Goal: Transaction & Acquisition: Purchase product/service

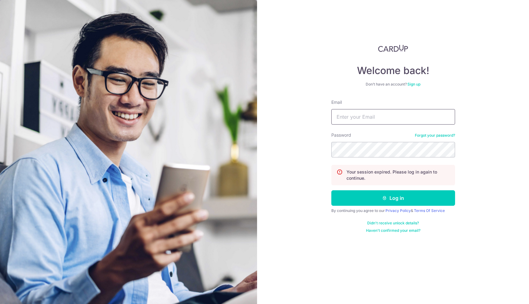
click at [371, 113] on input "Email" at bounding box center [393, 116] width 124 height 15
type input "rachelngxm@gmail.com"
click at [384, 118] on input "Email" at bounding box center [393, 116] width 124 height 15
type input "rachel14188@hotmail.com"
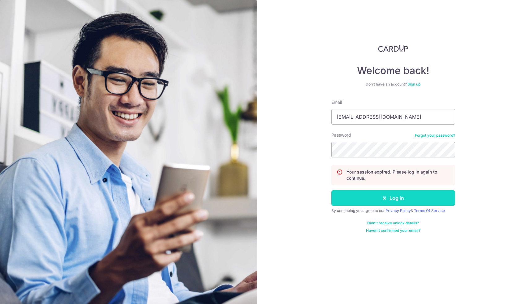
click at [386, 201] on button "Log in" at bounding box center [393, 197] width 124 height 15
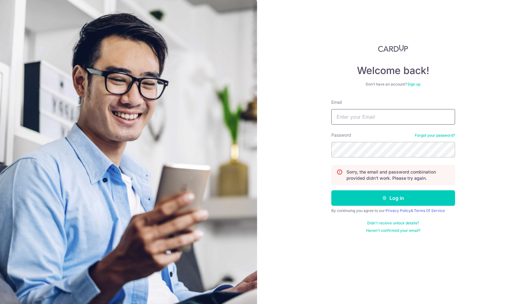
click at [355, 117] on input "Email" at bounding box center [393, 116] width 124 height 15
type input "rachel14188@hotmail.com"
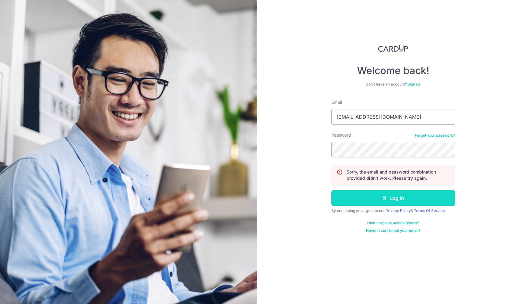
click at [378, 193] on button "Log in" at bounding box center [393, 197] width 124 height 15
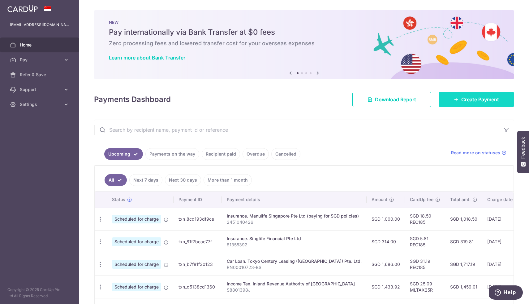
click at [451, 98] on link "Create Payment" at bounding box center [477, 99] width 76 height 15
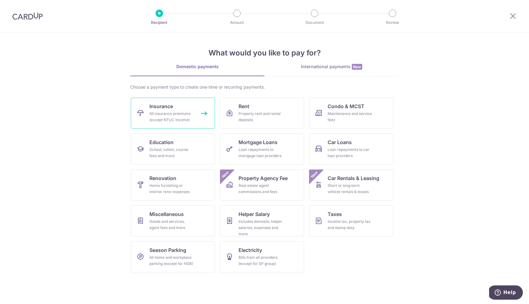
click at [184, 113] on div "All insurance premiums (except NTUC Income)" at bounding box center [171, 116] width 45 height 12
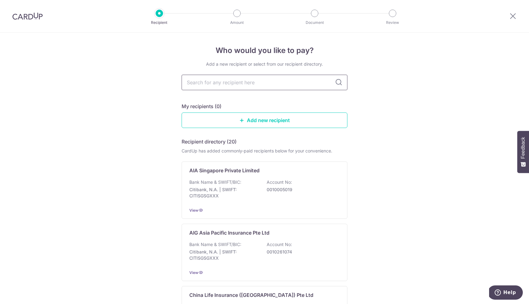
click at [204, 85] on input "text" at bounding box center [265, 82] width 166 height 15
type input "pru"
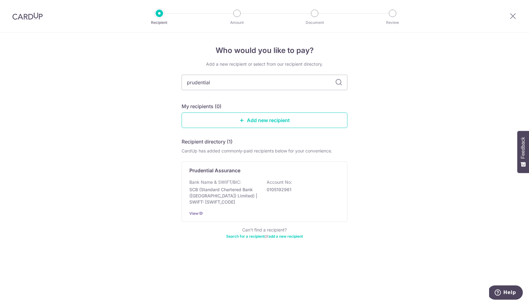
type input "prudential"
click at [230, 185] on div "Bank Name & SWIFT/BIC: SCB (Standard Chartered Bank (Singapore) Limited) | SWIF…" at bounding box center [264, 192] width 150 height 26
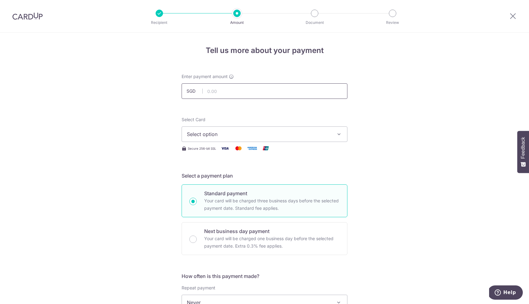
click at [243, 91] on input "text" at bounding box center [265, 90] width 166 height 15
type input "205.28"
click at [225, 139] on button "Select option" at bounding box center [265, 133] width 166 height 15
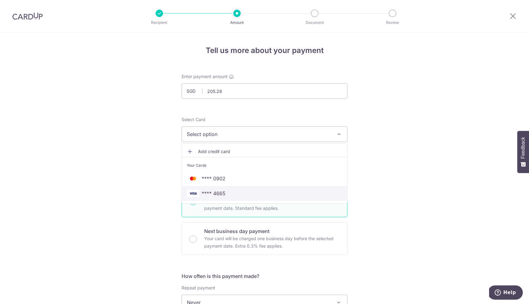
click at [229, 194] on span "**** 4665" at bounding box center [264, 192] width 155 height 7
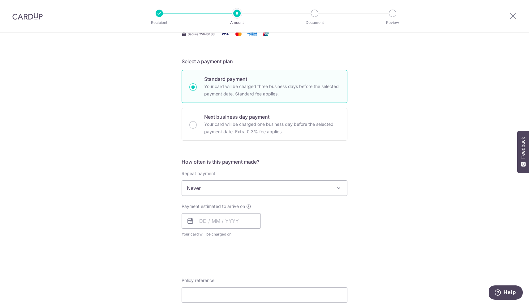
scroll to position [115, 0]
click at [248, 190] on span "Never" at bounding box center [264, 186] width 165 height 15
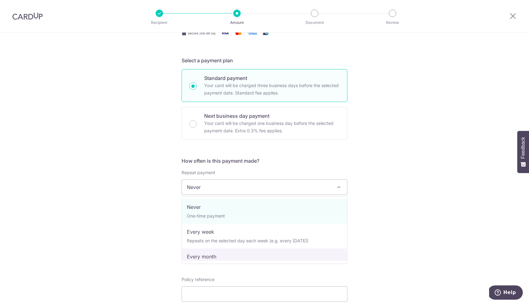
select select "3"
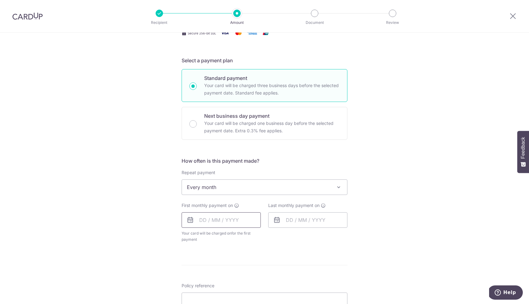
click at [223, 223] on input "text" at bounding box center [221, 219] width 79 height 15
click at [373, 256] on div "Tell us more about your payment Enter payment amount SGD 205.28 205.28 Select C…" at bounding box center [264, 200] width 529 height 566
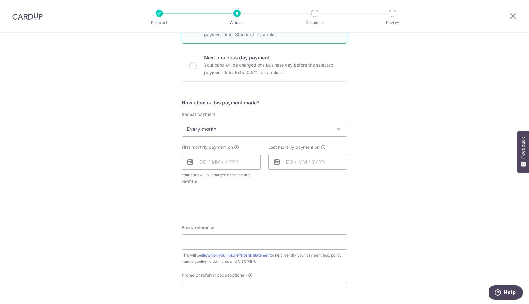
scroll to position [193, 0]
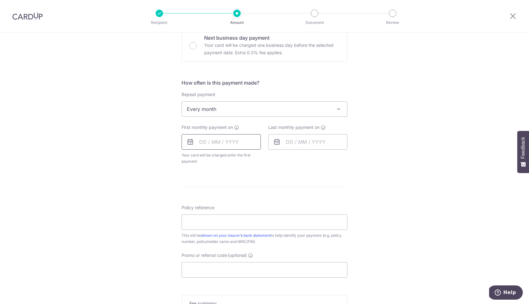
click at [223, 144] on input "text" at bounding box center [221, 141] width 79 height 15
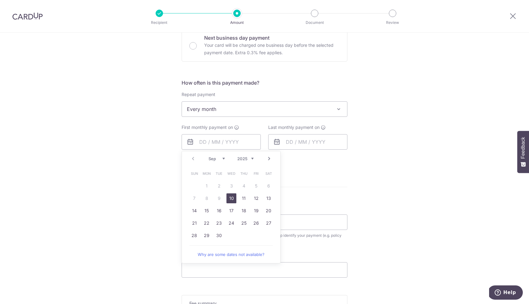
click at [233, 201] on link "10" at bounding box center [232, 198] width 10 height 10
type input "[DATE]"
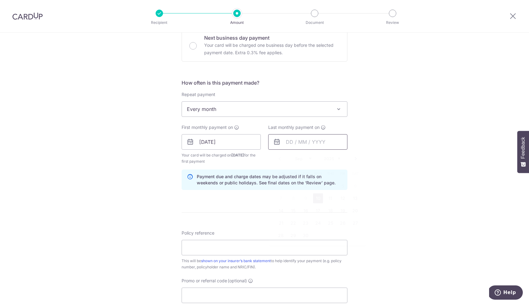
click at [290, 143] on input "text" at bounding box center [307, 141] width 79 height 15
click at [310, 160] on select "Sep Oct Nov Dec" at bounding box center [303, 158] width 16 height 5
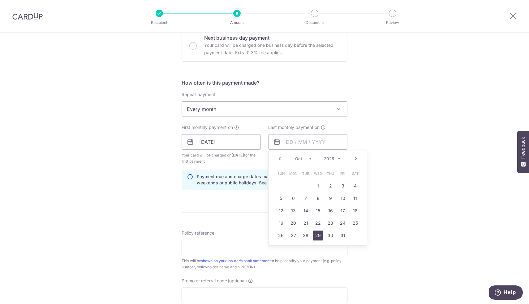
click at [317, 233] on link "29" at bounding box center [318, 235] width 10 height 10
type input "29/10/2025"
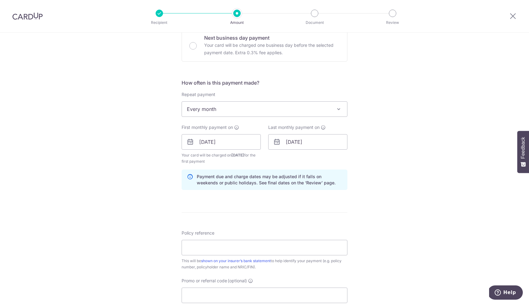
click at [239, 197] on form "Enter payment amount SGD 205.28 205.28 Select Card **** 4665 Add credit card Yo…" at bounding box center [265, 140] width 166 height 521
click at [287, 245] on input "Policy reference" at bounding box center [265, 247] width 166 height 15
click at [279, 244] on input "5974" at bounding box center [265, 247] width 166 height 15
type input "59748939"
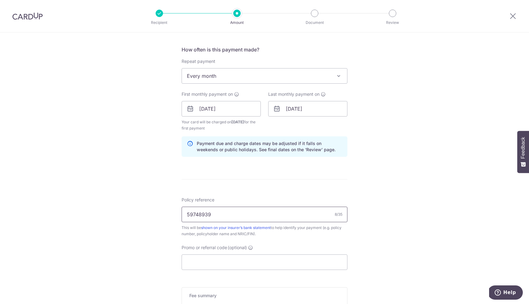
scroll to position [240, 0]
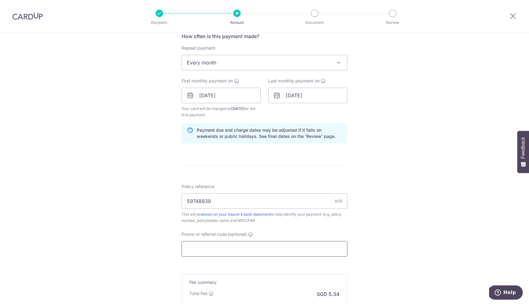
click at [248, 249] on input "Promo or referral code (optional)" at bounding box center [265, 248] width 166 height 15
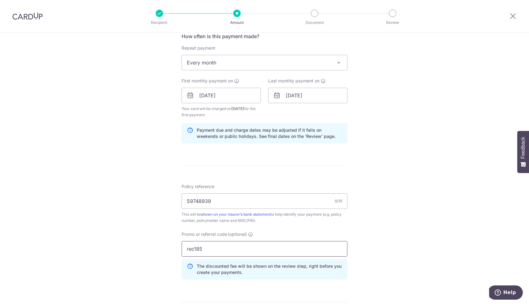
type input "rec185"
click at [388, 236] on div "Tell us more about your payment Enter payment amount SGD 205.28 205.28 Select C…" at bounding box center [264, 102] width 529 height 619
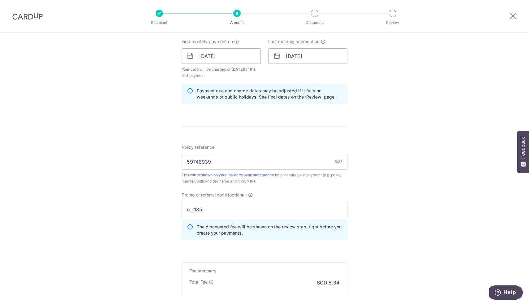
scroll to position [348, 0]
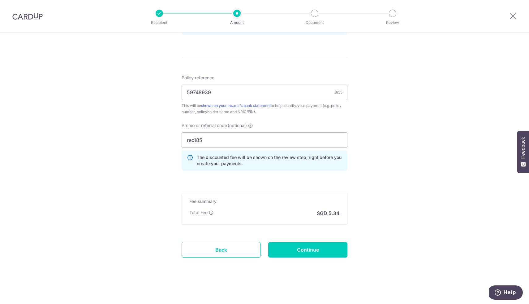
click at [304, 258] on form "Enter payment amount SGD 205.28 205.28 Select Card **** 4665 Add credit card Yo…" at bounding box center [265, -1] width 166 height 549
click at [304, 250] on input "Continue" at bounding box center [307, 249] width 79 height 15
type input "Create Schedule"
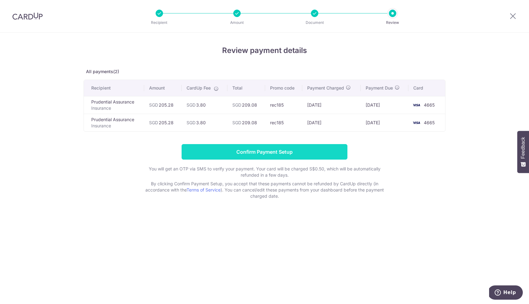
click at [297, 144] on input "Confirm Payment Setup" at bounding box center [265, 151] width 166 height 15
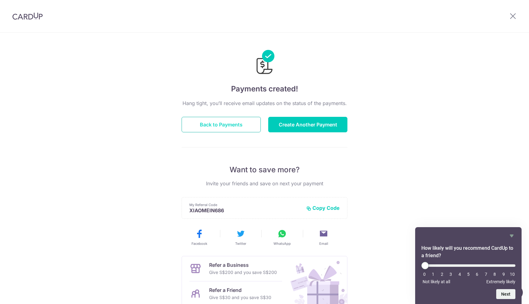
click at [240, 128] on button "Back to Payments" at bounding box center [221, 124] width 79 height 15
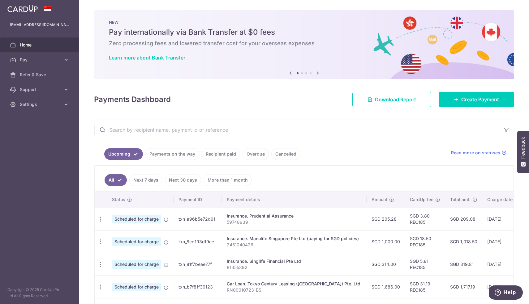
click at [249, 130] on input "text" at bounding box center [296, 130] width 405 height 20
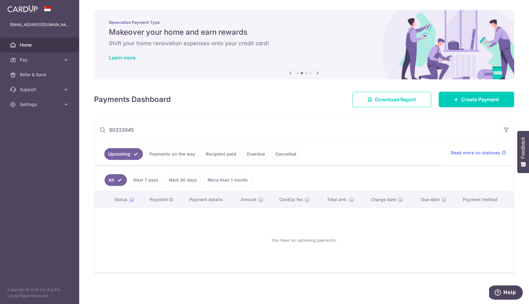
type input "60333945"
click at [216, 154] on link "Recipient paid" at bounding box center [221, 154] width 38 height 12
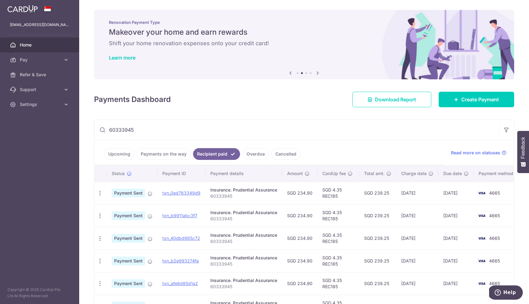
click at [224, 194] on p "60333945" at bounding box center [243, 196] width 67 height 6
copy p "60333945"
click at [471, 95] on link "Create Payment" at bounding box center [477, 99] width 76 height 15
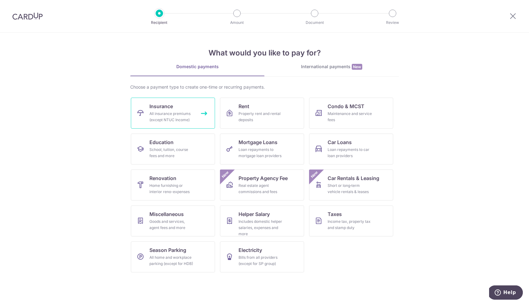
click at [189, 109] on link "Insurance All insurance premiums (except NTUC Income)" at bounding box center [173, 112] width 84 height 31
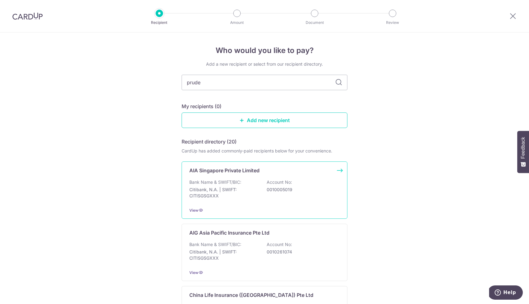
type input "[PERSON_NAME]"
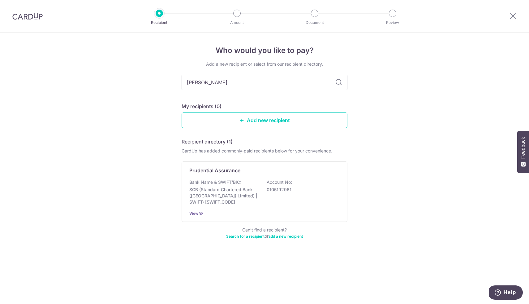
click at [236, 101] on div "Add a new recipient or select from our recipient directory. [PERSON_NAME] My re…" at bounding box center [265, 153] width 166 height 185
click at [234, 182] on p "Bank Name & SWIFT/BIC:" at bounding box center [215, 182] width 52 height 6
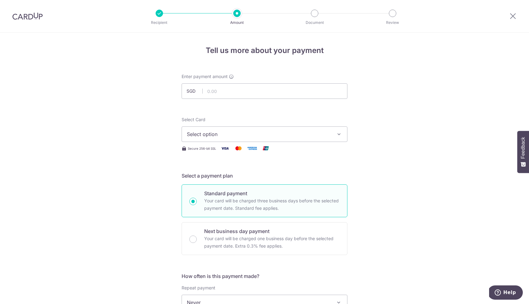
click at [259, 133] on span "Select option" at bounding box center [259, 133] width 144 height 7
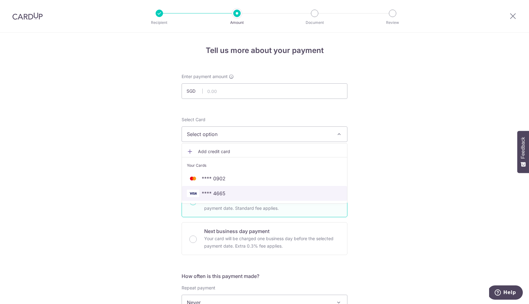
click at [242, 192] on span "**** 4665" at bounding box center [264, 192] width 155 height 7
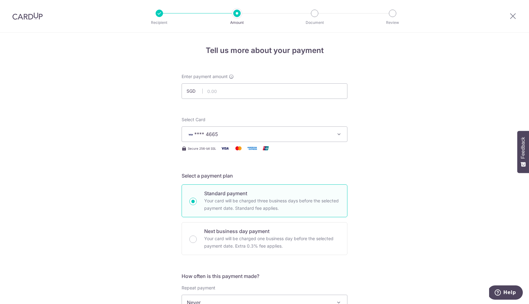
scroll to position [35, 0]
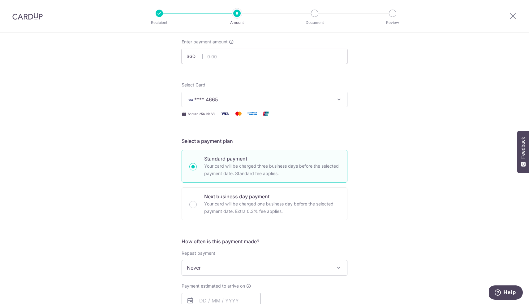
click at [238, 63] on input "text" at bounding box center [265, 56] width 166 height 15
click at [375, 72] on div "Tell us more about your payment Enter payment amount SGD 234.9 Select Card ****…" at bounding box center [264, 278] width 529 height 560
type input "234.90"
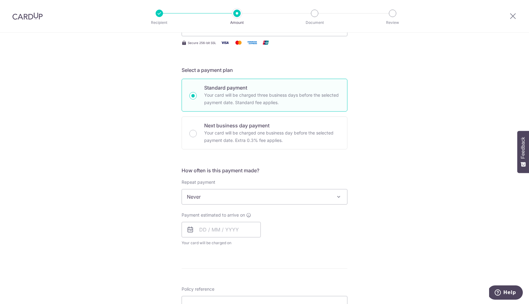
scroll to position [130, 0]
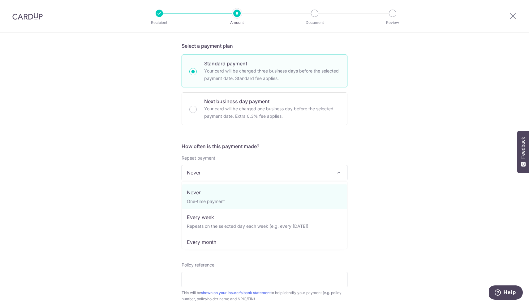
click at [247, 172] on span "Never" at bounding box center [264, 172] width 165 height 15
select select "3"
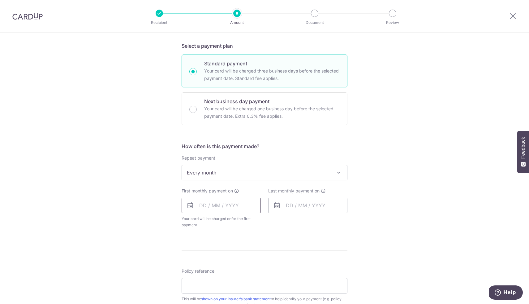
click at [230, 208] on input "text" at bounding box center [221, 204] width 79 height 15
click at [347, 232] on div "How often is this payment made? Repeat payment Never Every week Every month Eve…" at bounding box center [265, 187] width 166 height 90
click at [233, 203] on input "text" at bounding box center [221, 204] width 79 height 15
click at [232, 260] on link "10" at bounding box center [232, 262] width 10 height 10
type input "[DATE]"
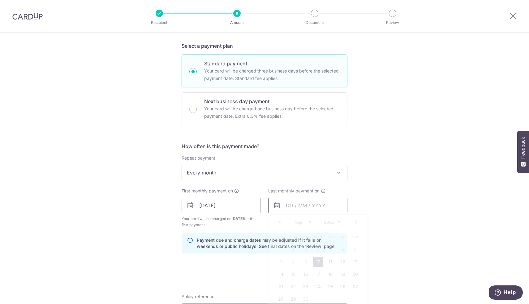
click at [295, 205] on input "text" at bounding box center [307, 204] width 79 height 15
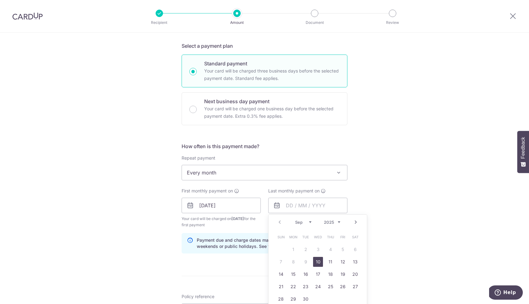
click at [335, 223] on select "2025 2026 2027 2028 2029 2030 2031 2032 2033 2034 2035" at bounding box center [332, 221] width 16 height 5
click at [306, 245] on link "1" at bounding box center [306, 249] width 10 height 10
type input "01/09/2026"
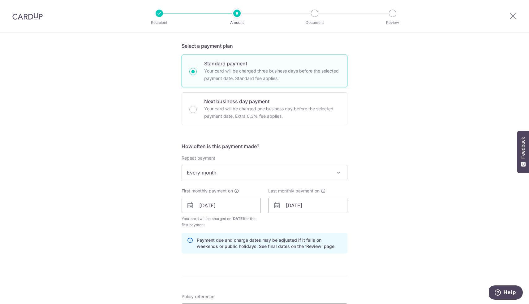
click at [382, 194] on div "Tell us more about your payment Enter payment amount SGD 234.90 234.90 Select C…" at bounding box center [264, 198] width 529 height 591
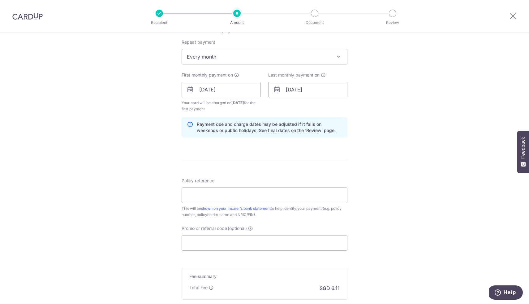
scroll to position [274, 0]
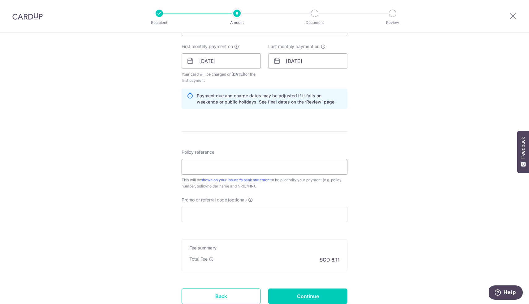
click at [283, 162] on input "Policy reference" at bounding box center [265, 166] width 166 height 15
type input "60333945"
click at [243, 219] on input "Promo or referral code (optional)" at bounding box center [265, 213] width 166 height 15
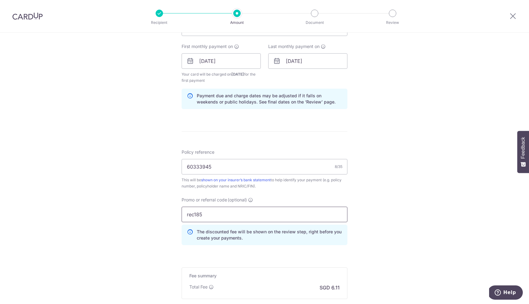
type input "rec185"
click at [391, 211] on div "Tell us more about your payment Enter payment amount SGD 234.90 234.90 Select C…" at bounding box center [264, 68] width 529 height 619
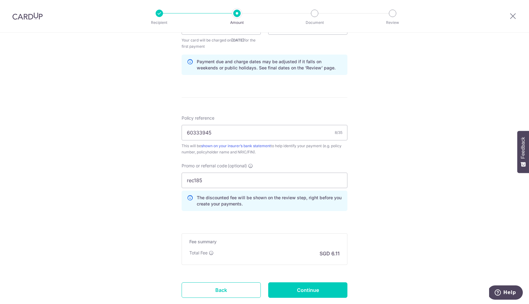
scroll to position [348, 0]
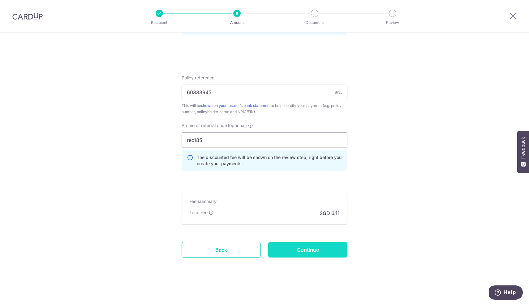
click at [317, 248] on input "Continue" at bounding box center [307, 249] width 79 height 15
type input "Create Schedule"
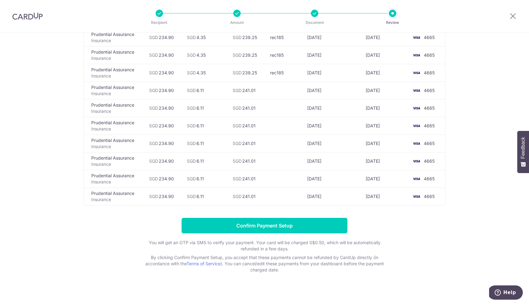
scroll to position [102, 0]
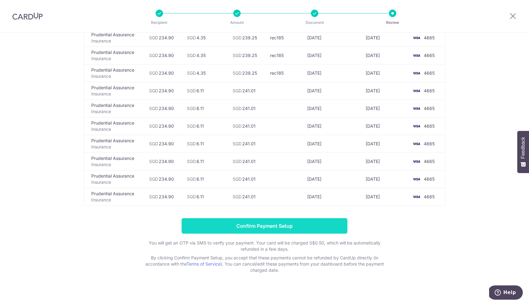
click at [291, 224] on input "Confirm Payment Setup" at bounding box center [265, 225] width 166 height 15
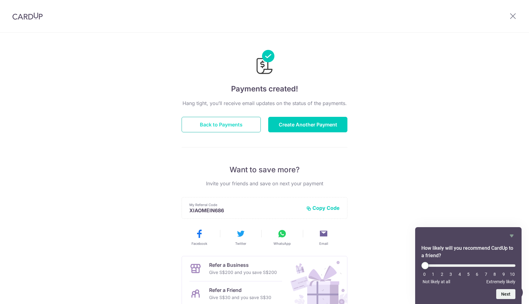
click at [246, 122] on button "Back to Payments" at bounding box center [221, 124] width 79 height 15
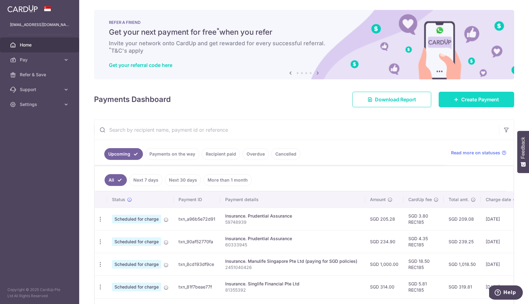
click at [459, 98] on link "Create Payment" at bounding box center [477, 99] width 76 height 15
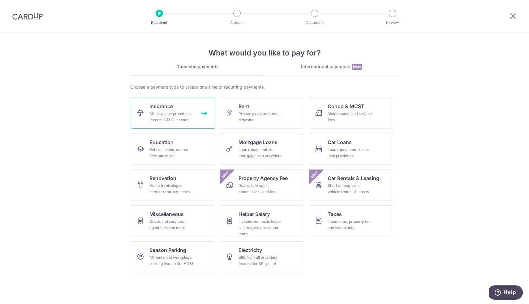
click at [156, 109] on span "Insurance" at bounding box center [161, 105] width 24 height 7
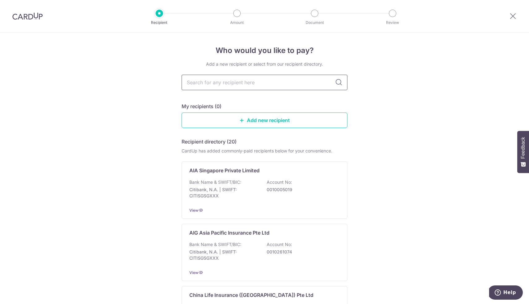
click at [212, 86] on input "text" at bounding box center [265, 82] width 166 height 15
type input "pru"
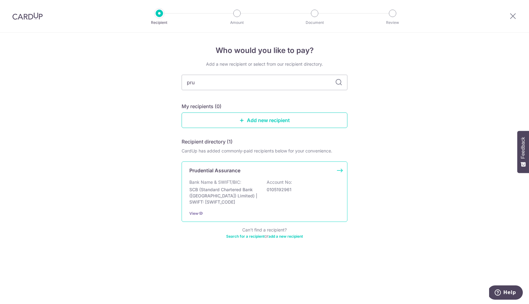
click at [229, 178] on div "Prudential Assurance Bank Name & SWIFT/BIC: SCB (Standard Chartered Bank (Singa…" at bounding box center [265, 191] width 166 height 60
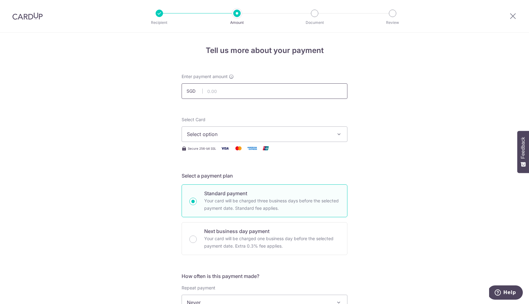
click at [246, 89] on input "text" at bounding box center [265, 90] width 166 height 15
type input "172.00"
click at [259, 129] on button "Select option" at bounding box center [265, 133] width 166 height 15
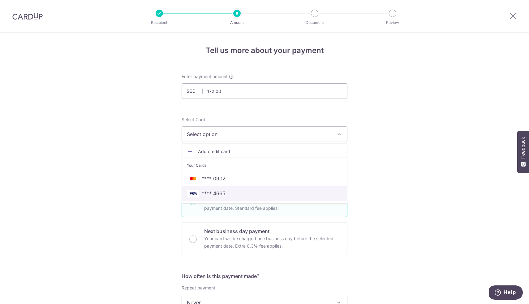
click at [238, 193] on span "**** 4665" at bounding box center [264, 192] width 155 height 7
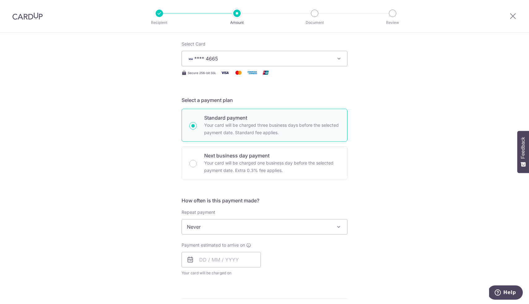
scroll to position [98, 0]
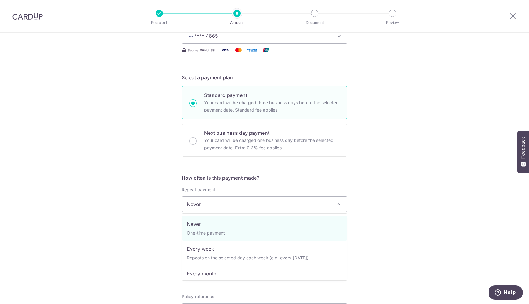
click at [218, 200] on span "Never" at bounding box center [264, 204] width 165 height 15
select select "3"
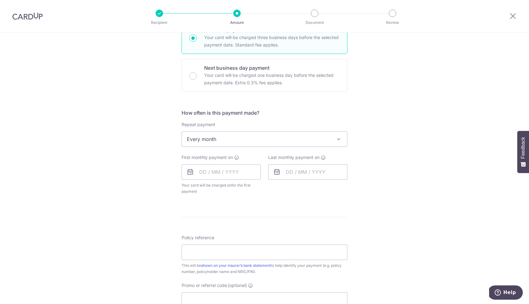
scroll to position [181, 0]
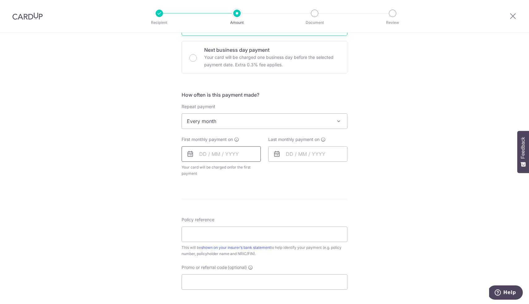
click at [228, 156] on input "text" at bounding box center [221, 153] width 79 height 15
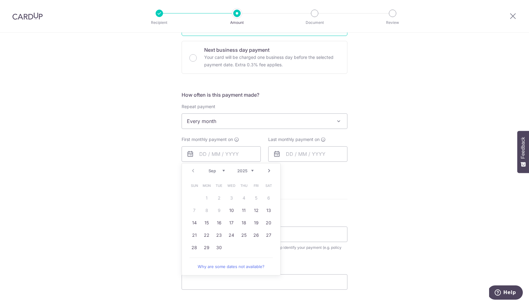
click at [353, 198] on div "Tell us more about your payment Enter payment amount SGD 172.00 172.00 Select C…" at bounding box center [264, 134] width 529 height 566
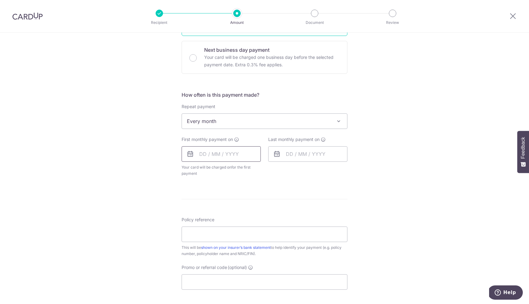
click at [236, 151] on input "text" at bounding box center [221, 153] width 79 height 15
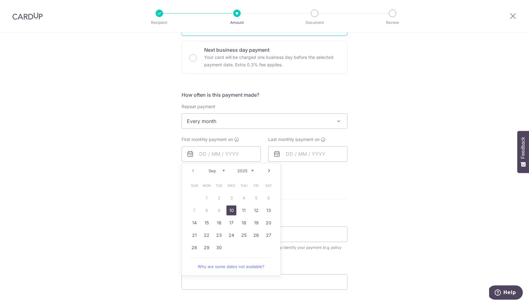
click at [231, 211] on link "10" at bounding box center [232, 210] width 10 height 10
type input "10/09/2025"
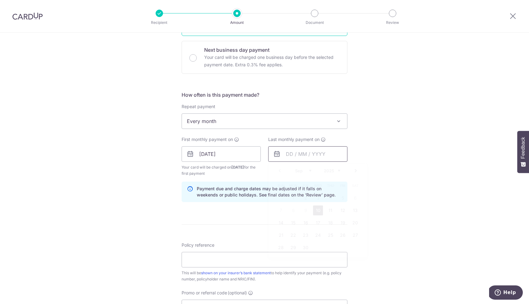
click at [292, 148] on input "text" at bounding box center [307, 153] width 79 height 15
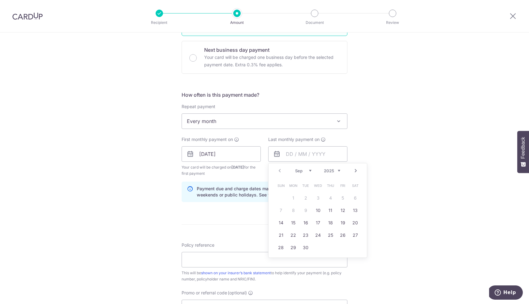
click at [308, 169] on select "Sep Oct Nov Dec" at bounding box center [303, 170] width 16 height 5
click at [318, 211] on link "5" at bounding box center [318, 210] width 10 height 10
type input "05/11/2025"
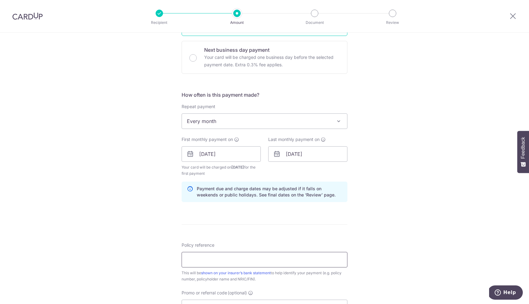
click at [207, 264] on input "Policy reference" at bounding box center [265, 259] width 166 height 15
click at [270, 259] on input "Policy reference" at bounding box center [265, 259] width 166 height 15
click at [347, 256] on input "59743982" at bounding box center [265, 259] width 166 height 15
type input "59743982"
click at [361, 253] on div "Tell us more about your payment Enter payment amount SGD 172.00 172.00 Select C…" at bounding box center [264, 146] width 529 height 591
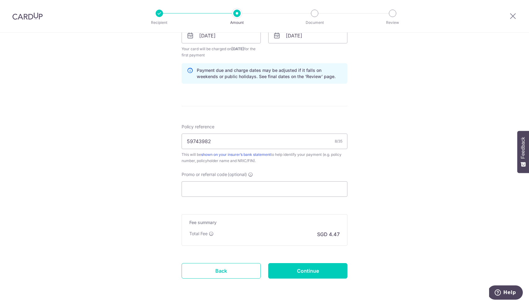
scroll to position [302, 0]
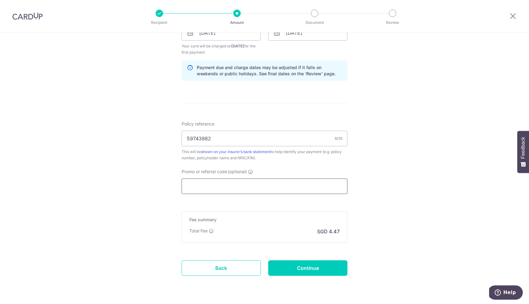
click at [306, 184] on input "Promo or referral code (optional)" at bounding box center [265, 185] width 166 height 15
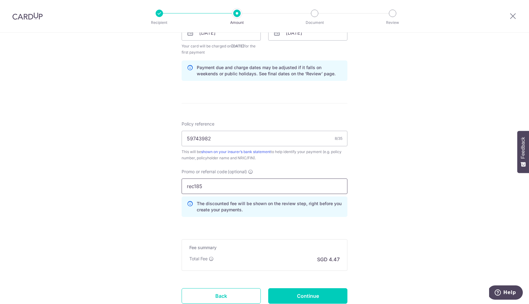
type input "rec185"
click at [405, 205] on div "Tell us more about your payment Enter payment amount SGD 172.00 172.00 Select C…" at bounding box center [264, 39] width 529 height 619
click at [323, 296] on input "Continue" at bounding box center [307, 295] width 79 height 15
type input "Create Schedule"
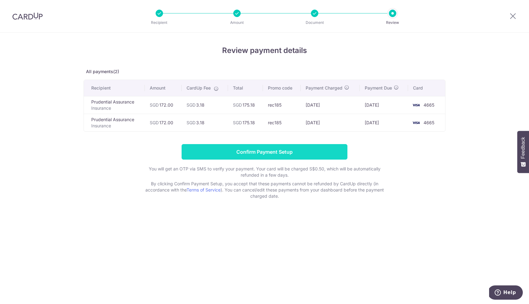
click at [302, 151] on input "Confirm Payment Setup" at bounding box center [265, 151] width 166 height 15
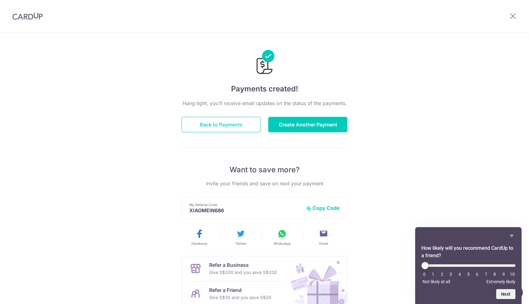
click at [249, 126] on button "Back to Payments" at bounding box center [221, 124] width 79 height 15
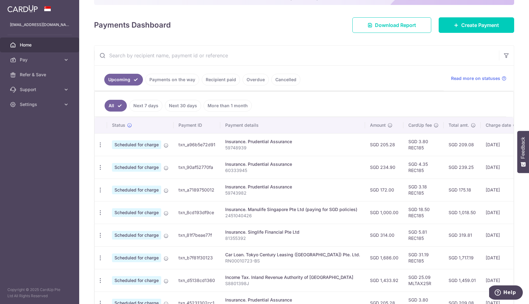
scroll to position [75, 0]
